Goal: Task Accomplishment & Management: Manage account settings

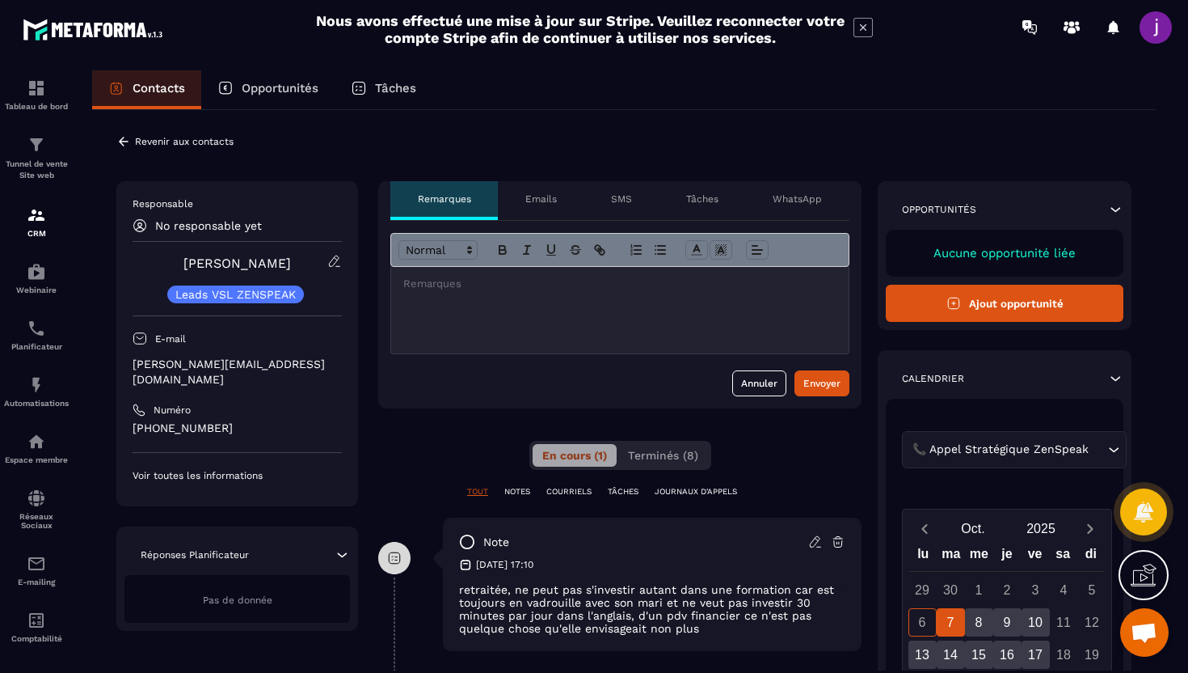
click at [122, 140] on icon at bounding box center [123, 141] width 15 height 15
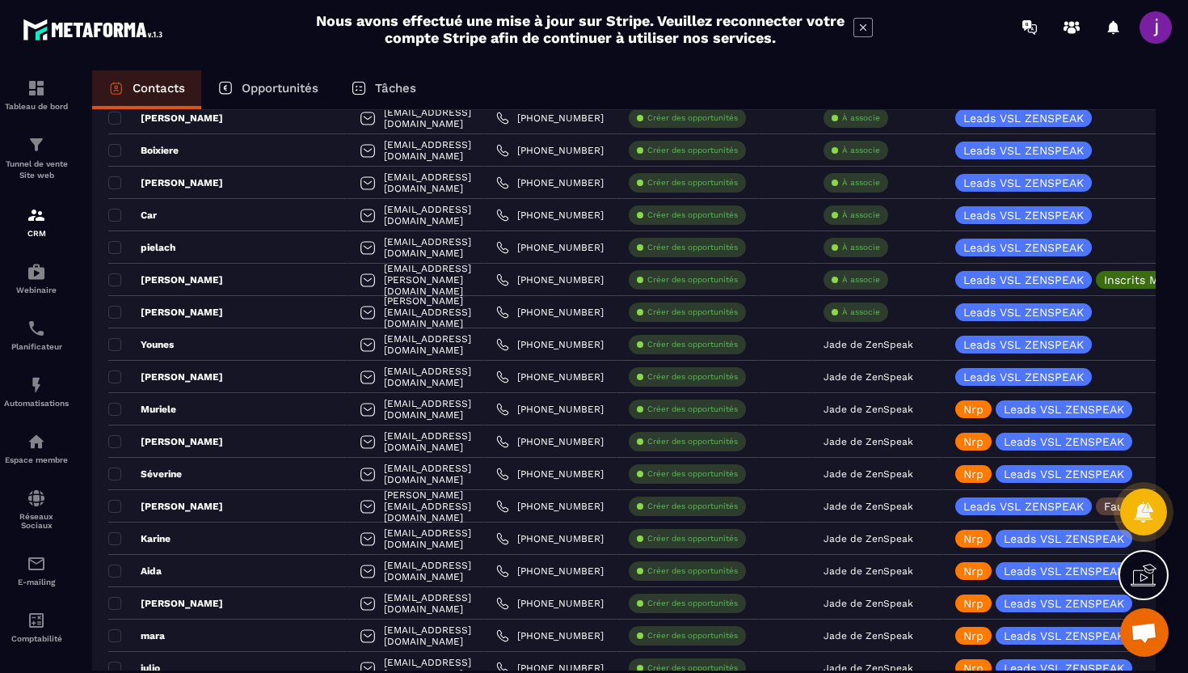
scroll to position [1467, 0]
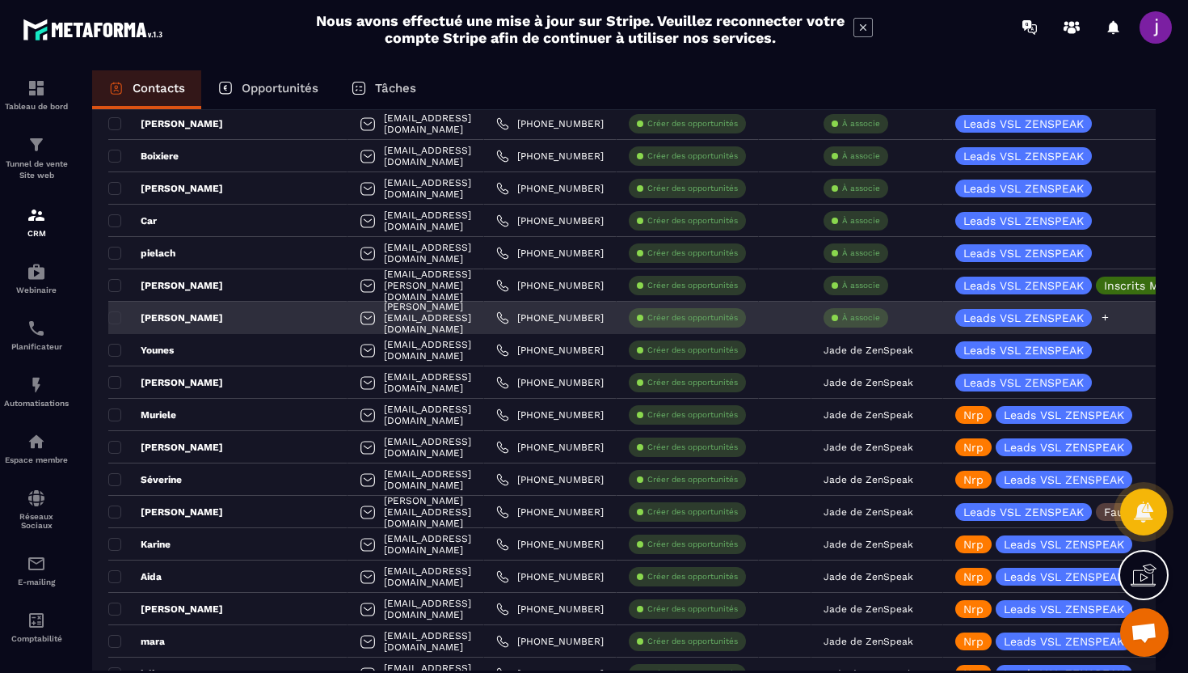
click at [1111, 318] on icon at bounding box center [1105, 317] width 11 height 11
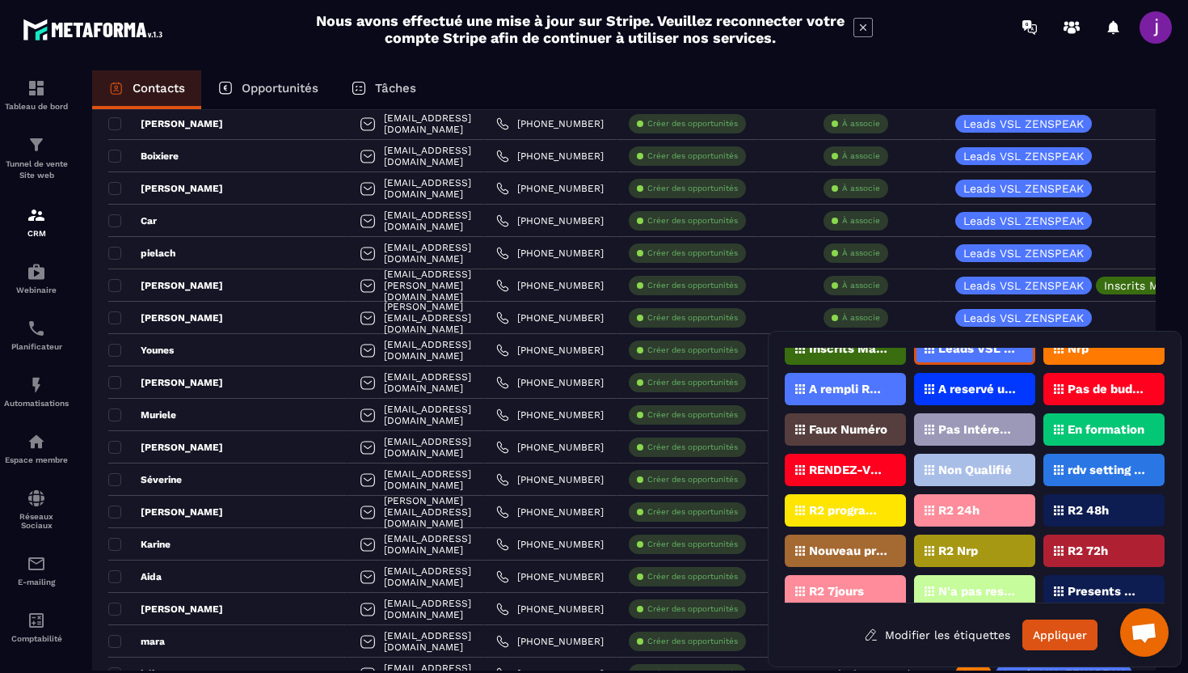
scroll to position [19, 0]
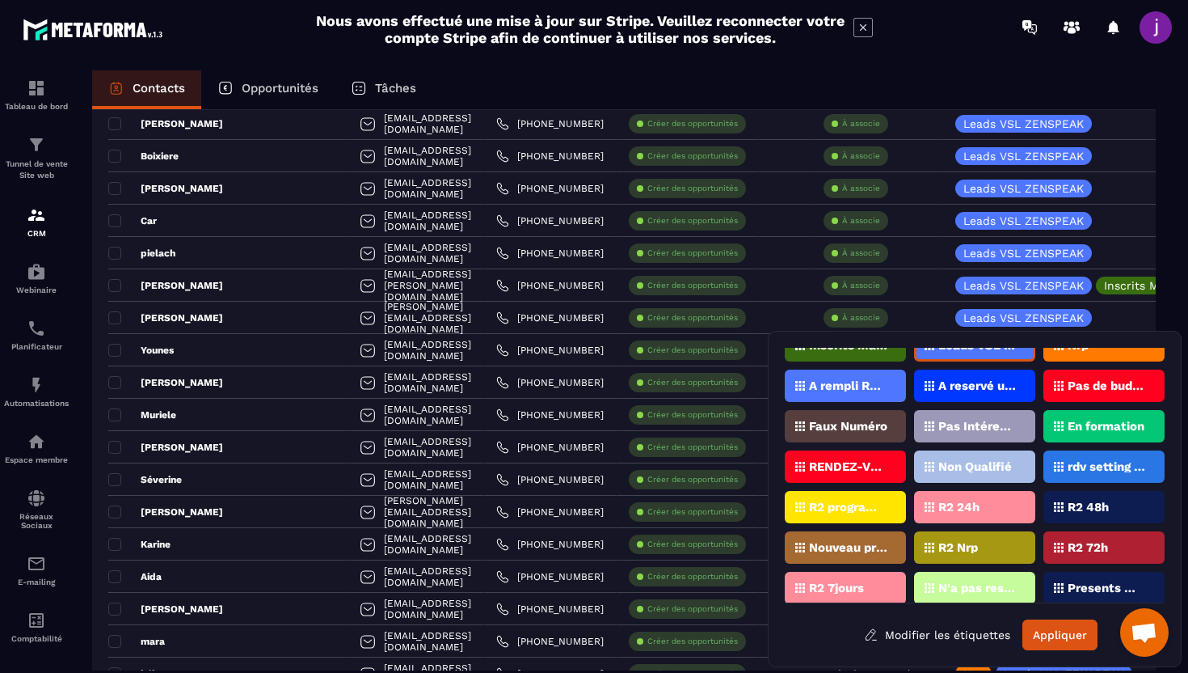
click at [980, 465] on p "Non Qualifié" at bounding box center [975, 466] width 74 height 11
click at [1069, 630] on button "Appliquer" at bounding box center [1060, 634] width 75 height 31
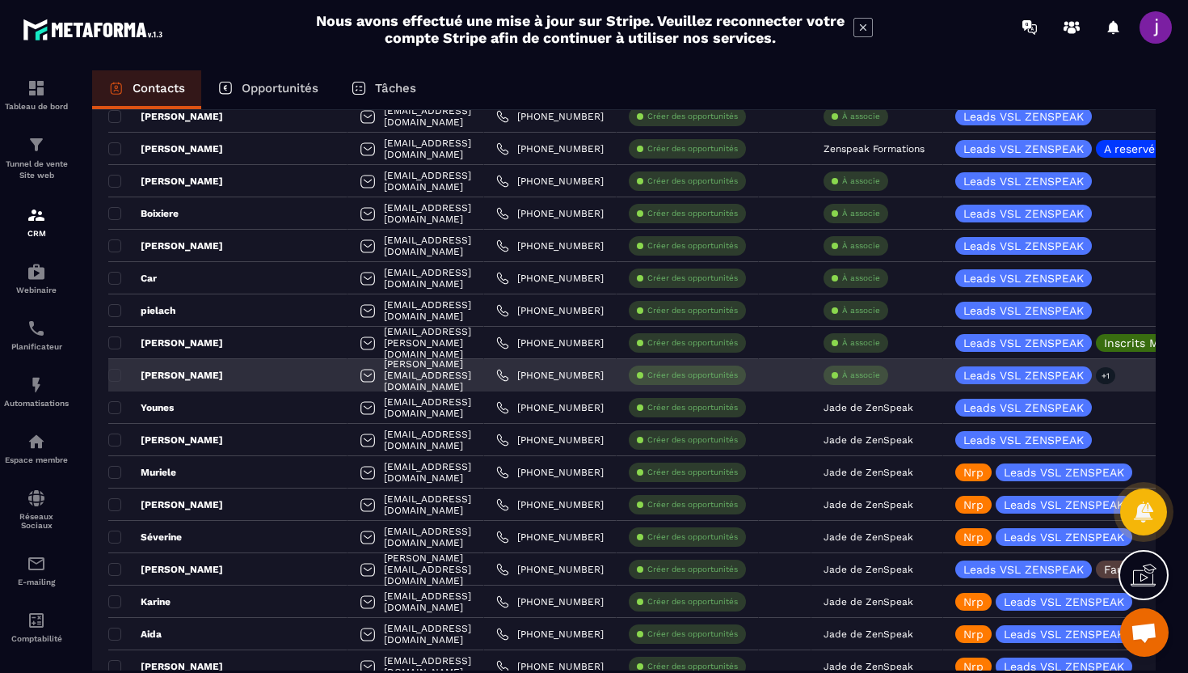
scroll to position [1410, 0]
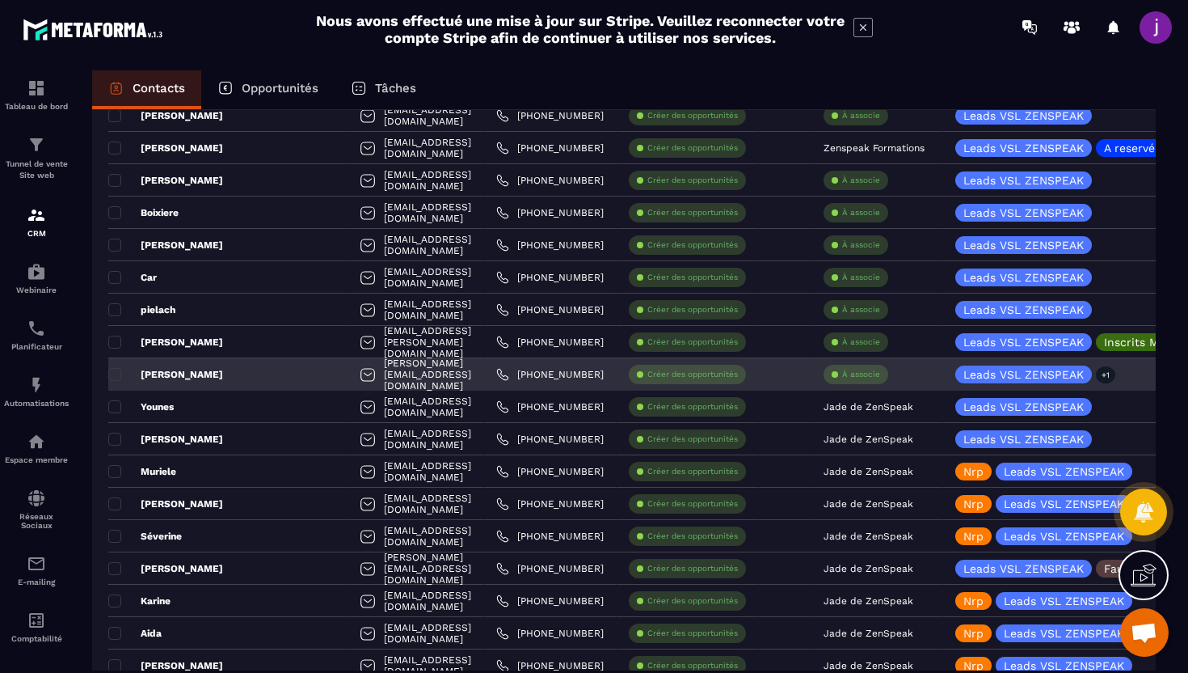
click at [849, 370] on p "À associe" at bounding box center [861, 374] width 38 height 11
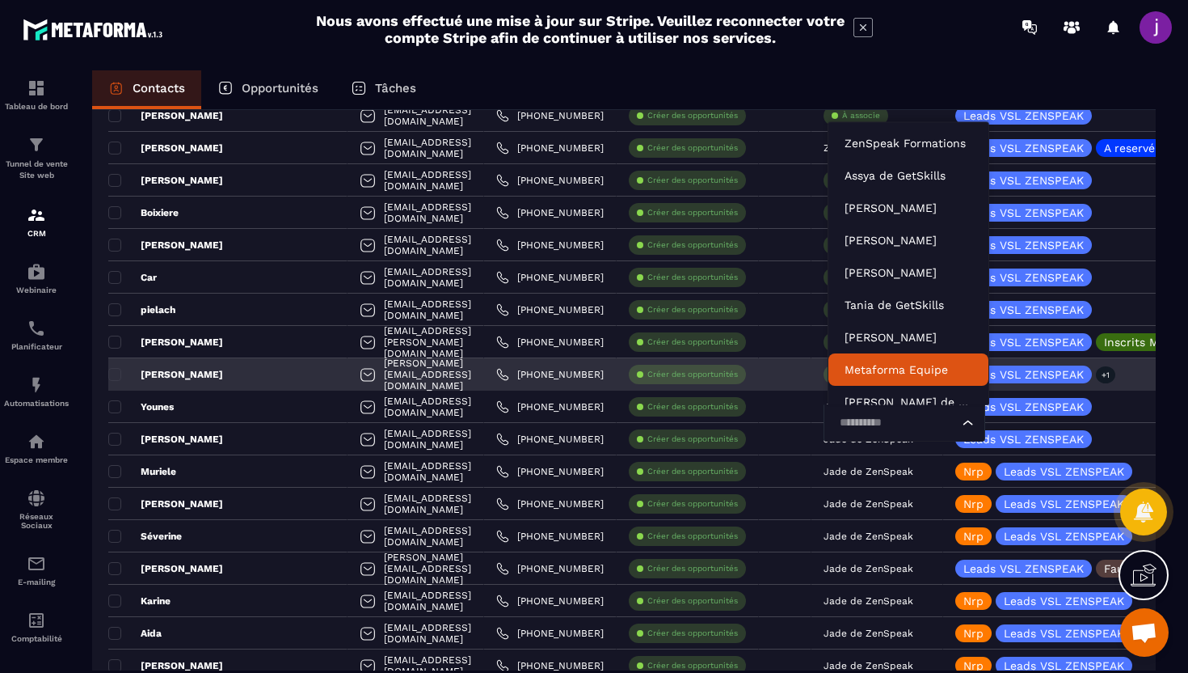
scroll to position [12, 0]
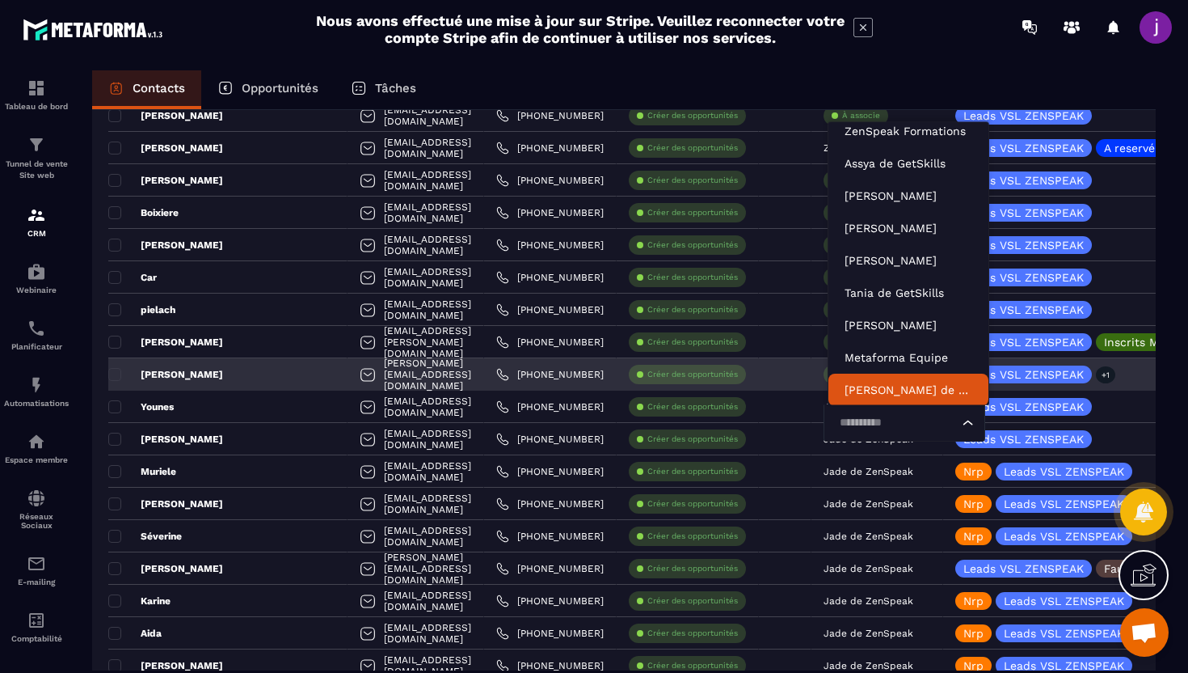
click at [863, 417] on input "Search for option" at bounding box center [896, 423] width 124 height 18
type input "****"
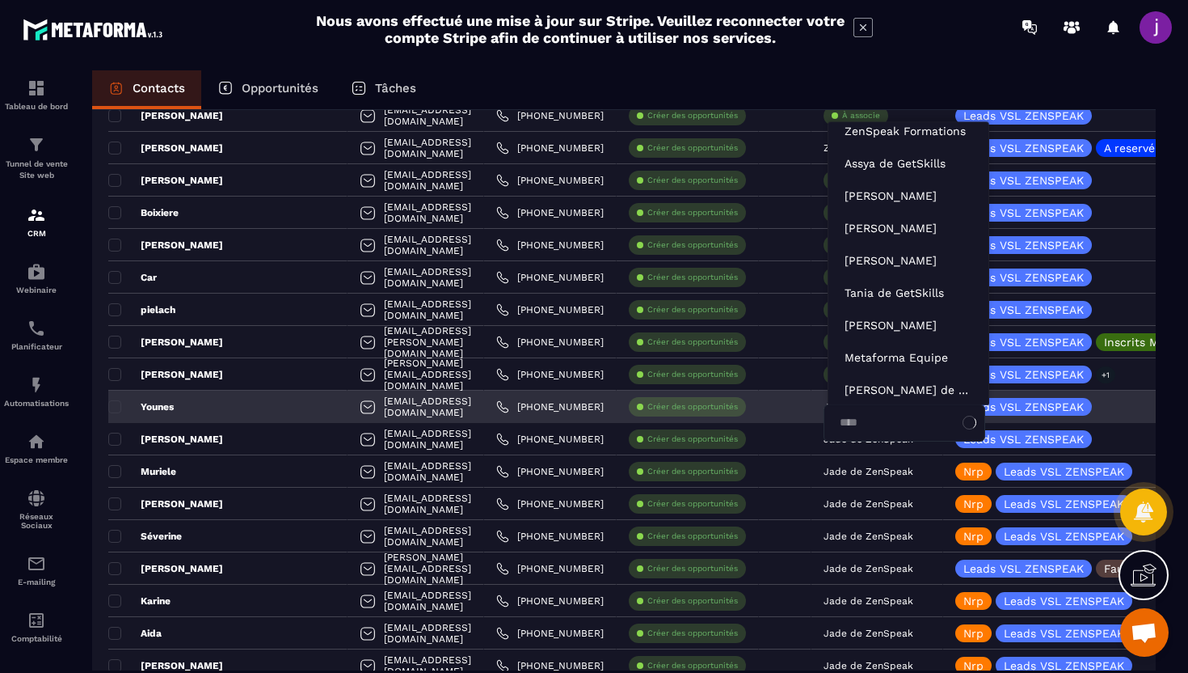
scroll to position [0, 0]
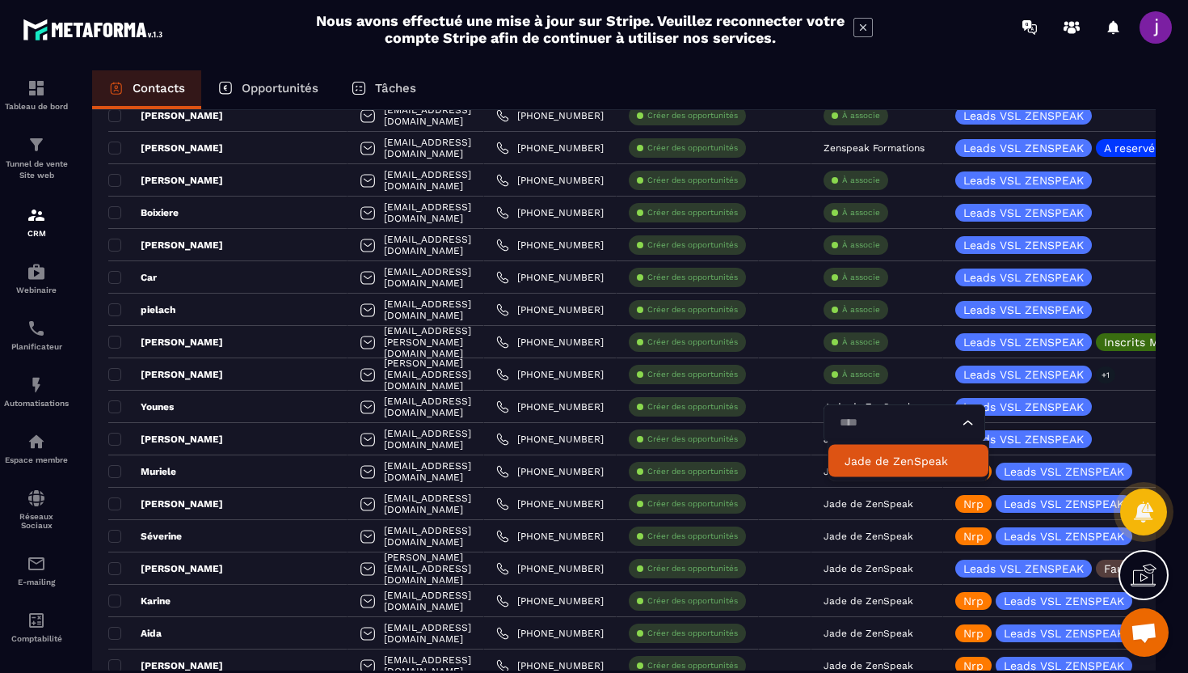
click at [890, 460] on p "Jade de ZenSpeak" at bounding box center [909, 461] width 128 height 16
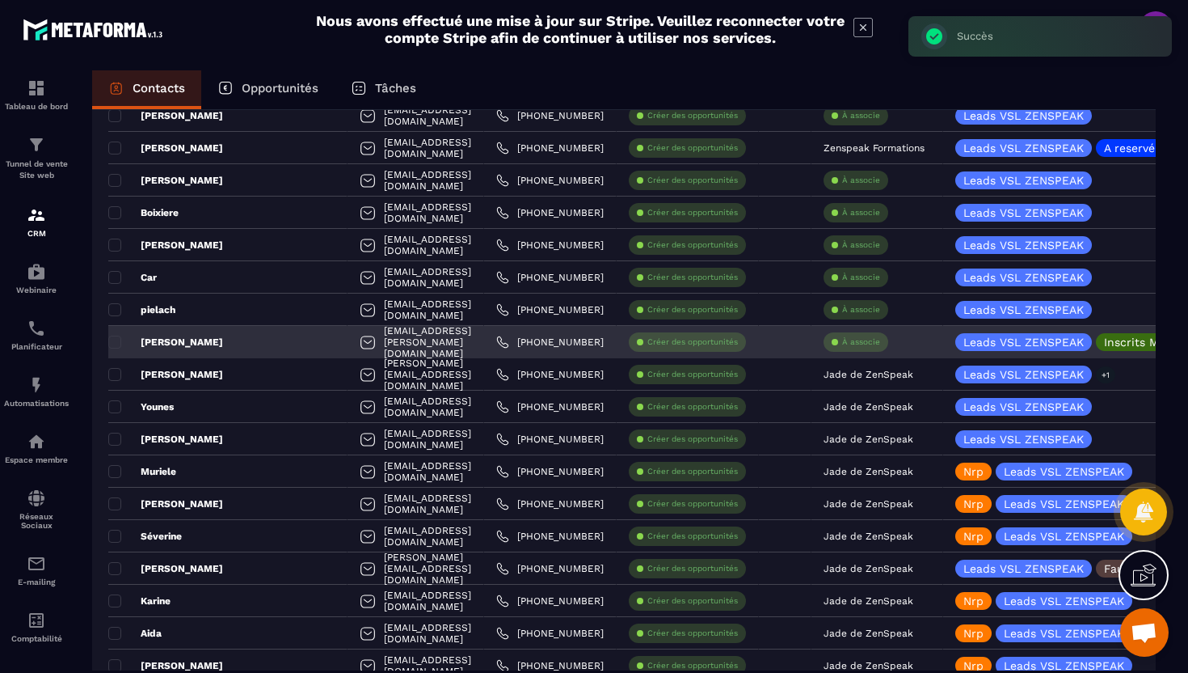
click at [240, 348] on div "[PERSON_NAME]" at bounding box center [227, 342] width 239 height 32
